Goal: Task Accomplishment & Management: Complete application form

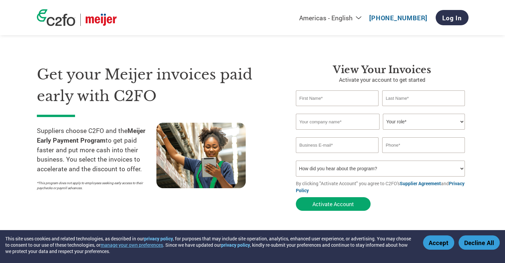
click at [340, 102] on input "text" at bounding box center [337, 98] width 83 height 16
type input "[PERSON_NAME]"
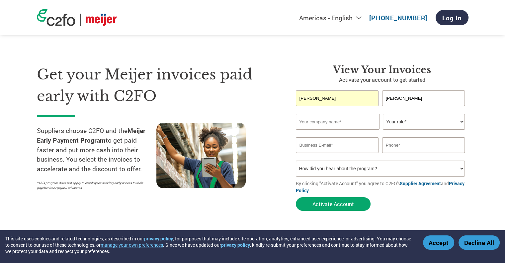
type input "Hello [PERSON_NAME], Inc."
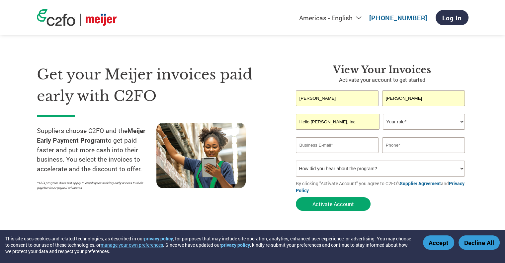
type input "[PERSON_NAME][EMAIL_ADDRESS][PERSON_NAME][DOMAIN_NAME]"
type input "9145743313"
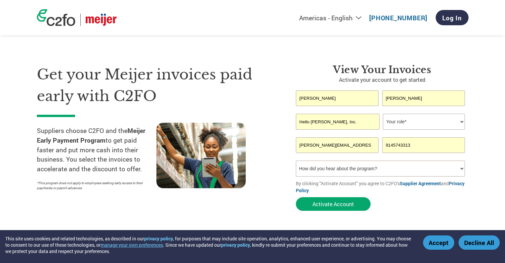
click at [340, 126] on input "Hello [PERSON_NAME], Inc." at bounding box center [338, 122] width 84 height 16
type input "Hello [PERSON_NAME], Inc."
click at [401, 120] on select "Your role* CFO Controller Credit Manager Finance Director Treasurer CEO Preside…" at bounding box center [424, 122] width 82 height 16
select select "CEO"
click at [383, 114] on select "Your role* CFO Controller Credit Manager Finance Director Treasurer CEO Preside…" at bounding box center [424, 122] width 82 height 16
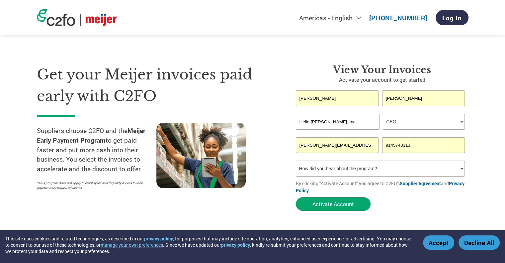
click at [350, 150] on input "[PERSON_NAME][EMAIL_ADDRESS][PERSON_NAME][DOMAIN_NAME]" at bounding box center [337, 145] width 83 height 16
type input "[PERSON_NAME][EMAIL_ADDRESS][DOMAIN_NAME]"
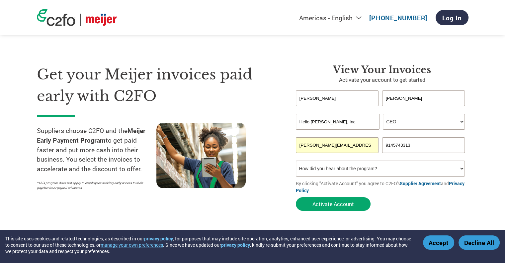
click at [363, 167] on select "How did you hear about the program? Received a letter Email Social Media Online…" at bounding box center [380, 168] width 169 height 16
select select "Email"
click at [296, 160] on select "How did you hear about the program? Received a letter Email Social Media Online…" at bounding box center [380, 168] width 169 height 16
click at [335, 202] on button "Activate Account" at bounding box center [333, 204] width 75 height 14
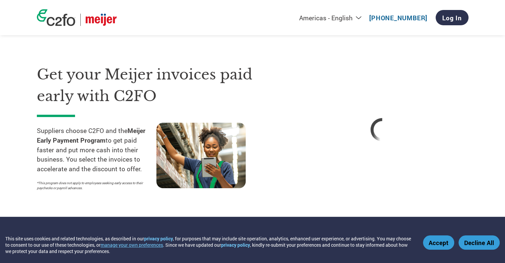
scroll to position [21, 0]
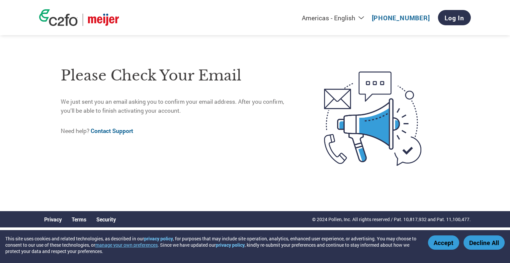
click at [69, 25] on img at bounding box center [58, 17] width 39 height 17
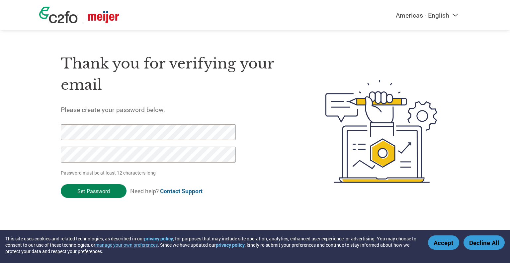
click at [100, 192] on input "Set Password" at bounding box center [94, 191] width 66 height 14
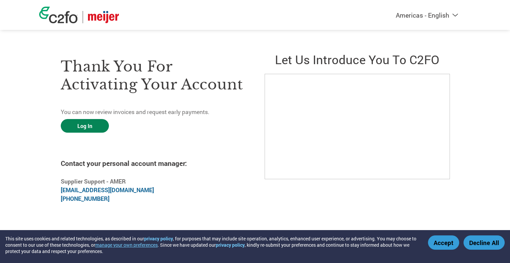
click at [99, 125] on link "Log In" at bounding box center [85, 126] width 48 height 14
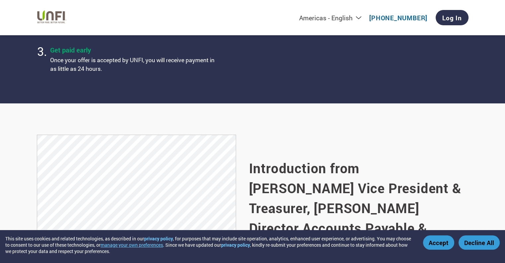
scroll to position [332, 0]
